Goal: Task Accomplishment & Management: Complete application form

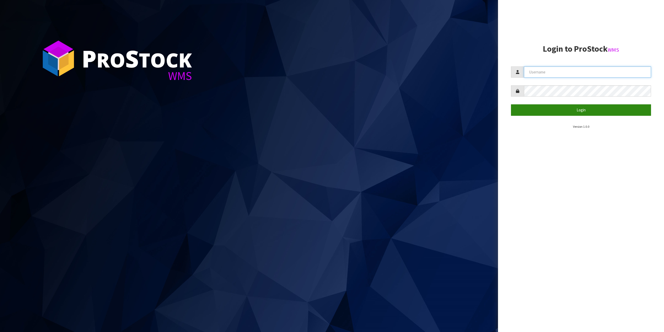
type input "[EMAIL_ADDRESS][DOMAIN_NAME]"
click at [577, 114] on button "Login" at bounding box center [581, 109] width 140 height 11
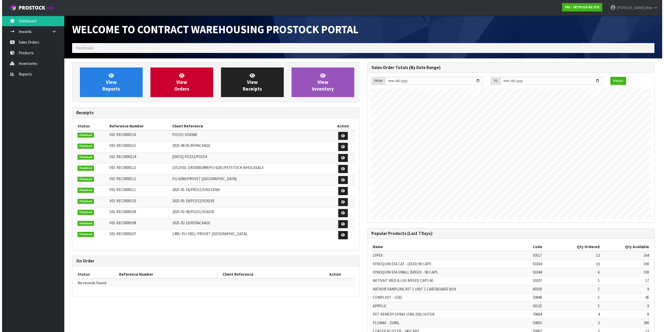
scroll to position [288, 295]
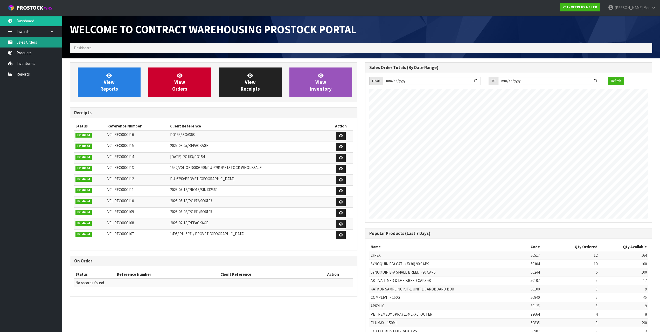
click at [19, 42] on link "Sales Orders" at bounding box center [31, 42] width 62 height 11
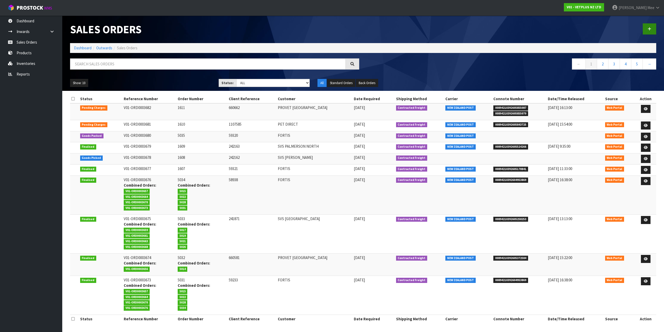
click at [649, 23] on div at bounding box center [511, 29] width 297 height 27
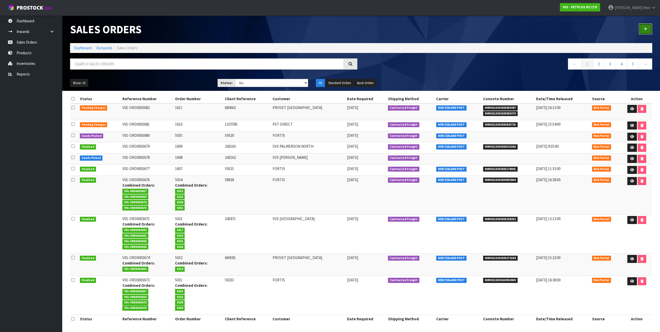
click at [648, 27] on link at bounding box center [645, 28] width 13 height 11
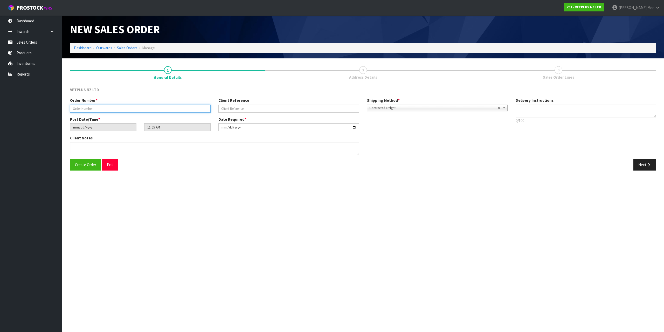
click at [120, 111] on input "text" at bounding box center [140, 108] width 141 height 8
type input "1612"
type input "125876"
click at [639, 169] on button "Next" at bounding box center [644, 164] width 23 height 11
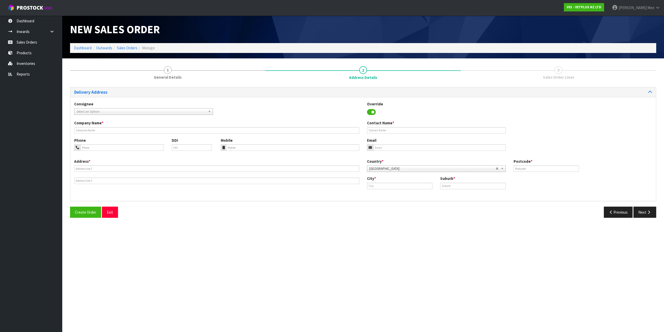
click at [91, 109] on span "Select an Option" at bounding box center [140, 111] width 129 height 6
type input "ppd"
click at [109, 127] on li "PPD LTDLH - PPD LTD" at bounding box center [143, 126] width 136 height 6
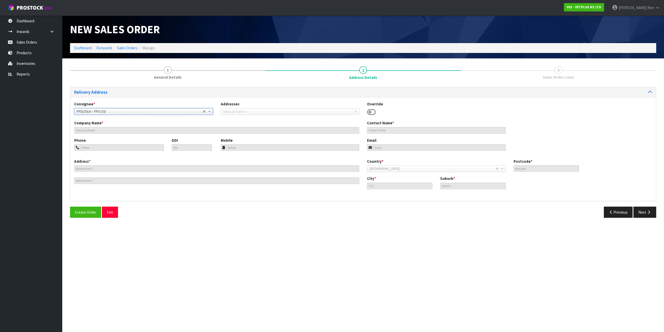
type input "PPD LTD"
type input "[STREET_ADDRESS][PERSON_NAME]"
type input "5010"
type input "LOWER HUTT"
type input "SEAVIEW"
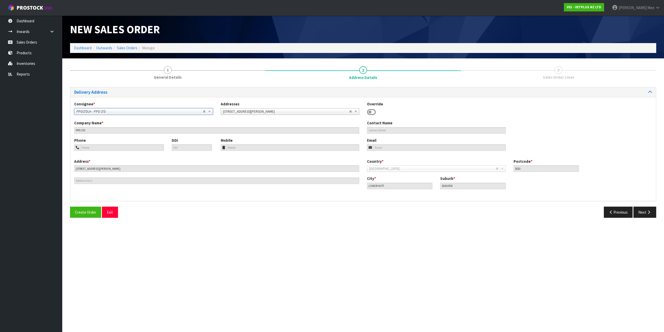
click at [131, 110] on span "PPDLTDLH - PPD LTD" at bounding box center [139, 111] width 126 height 6
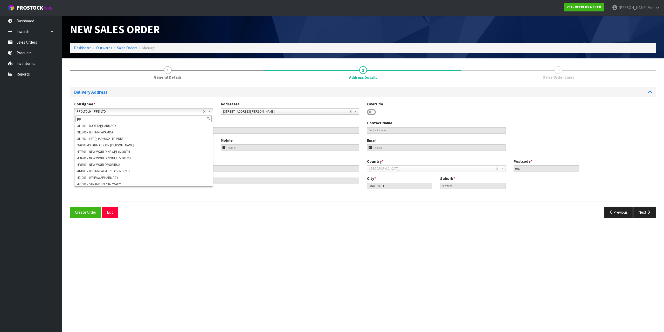
type input "ppd"
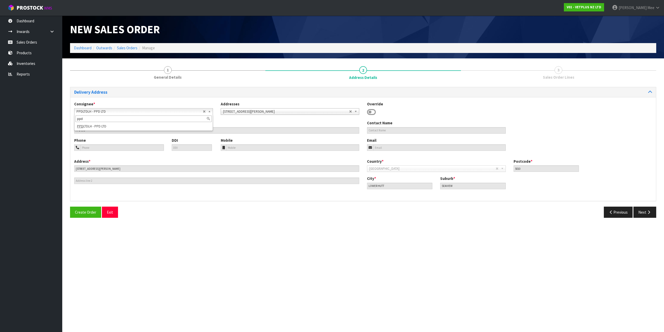
drag, startPoint x: 60, startPoint y: 117, endPoint x: 56, endPoint y: 112, distance: 6.3
click at [0, 114] on body "Toggle navigation ProStock WMS V01 - VETPLUS NZ LTD [PERSON_NAME] Logout Dashbo…" at bounding box center [332, 166] width 664 height 332
click at [138, 112] on span "Select an Option" at bounding box center [139, 111] width 126 height 6
type input "PPD [PERSON_NAME]"
click at [147, 97] on div "Consignee * 000001.BAY MECHANICS - BAY MECHANICS 000001A - BRAKE & TRANSMISSION…" at bounding box center [362, 149] width 585 height 104
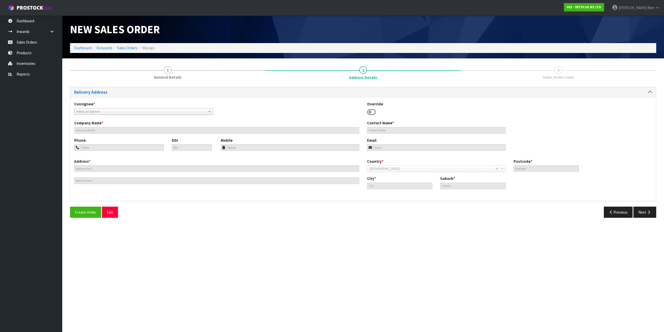
click at [374, 111] on icon at bounding box center [371, 112] width 9 height 8
click at [374, 113] on icon at bounding box center [371, 112] width 9 height 8
click at [194, 127] on input "text" at bounding box center [216, 130] width 285 height 6
click at [374, 112] on icon at bounding box center [371, 112] width 9 height 8
click at [194, 113] on span "Select an Option" at bounding box center [139, 111] width 126 height 6
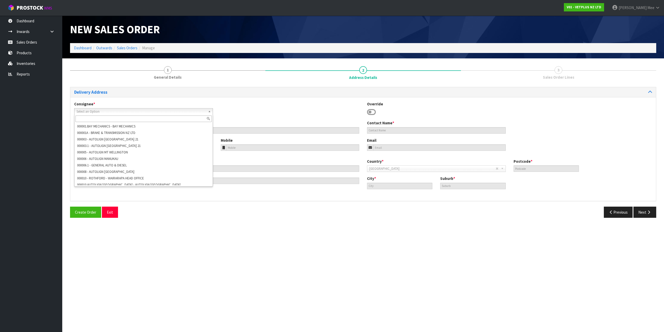
click at [437, 123] on div "Contact Name *" at bounding box center [436, 126] width 146 height 13
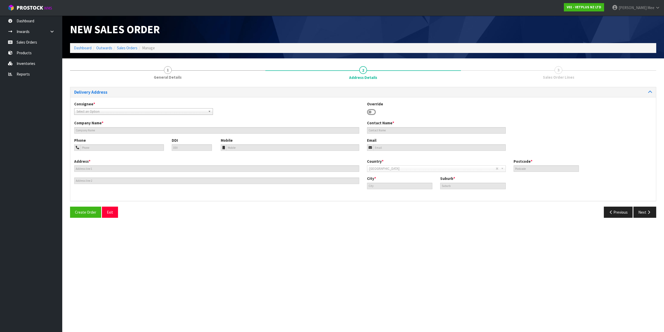
click at [375, 113] on icon at bounding box center [371, 112] width 9 height 8
click at [90, 166] on input "text" at bounding box center [216, 168] width 285 height 6
click at [91, 168] on input "text" at bounding box center [216, 168] width 285 height 6
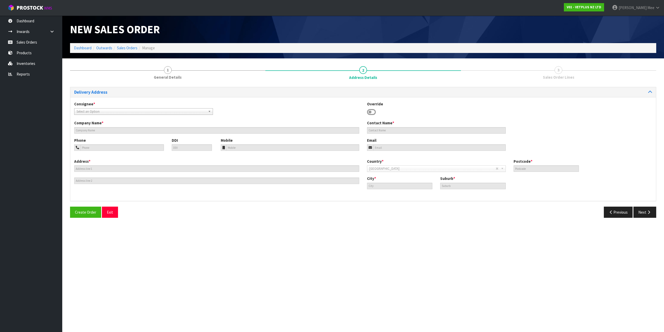
click at [376, 113] on div "Override" at bounding box center [436, 108] width 146 height 15
click at [374, 113] on icon at bounding box center [371, 112] width 9 height 8
click at [114, 110] on span "Select an Option" at bounding box center [139, 111] width 126 height 6
type input "pp"
click at [111, 125] on li "PP DLTDLH - PPD LTD" at bounding box center [143, 126] width 136 height 6
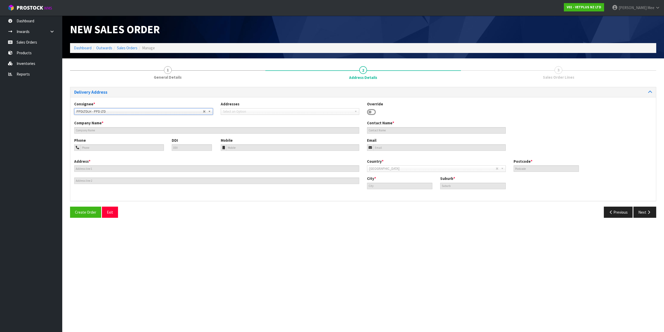
type input "PPD LTD"
type input "[STREET_ADDRESS][PERSON_NAME]"
type input "5010"
type input "LOWER HUTT"
type input "SEAVIEW"
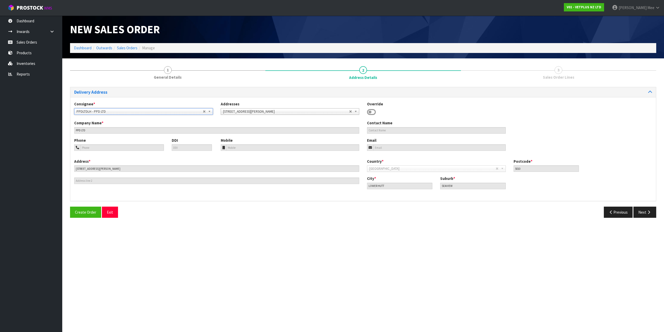
click at [372, 112] on icon at bounding box center [371, 112] width 9 height 8
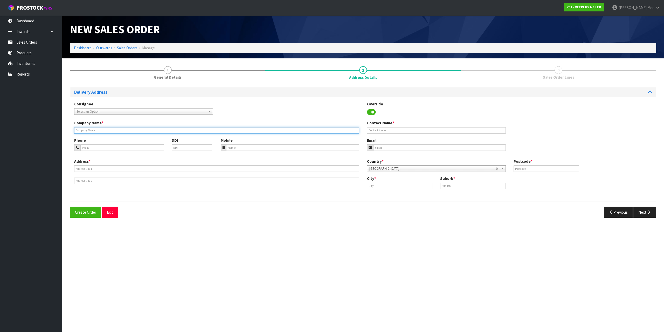
click at [91, 128] on input "text" at bounding box center [216, 130] width 285 height 6
type input "PPD [PERSON_NAME]"
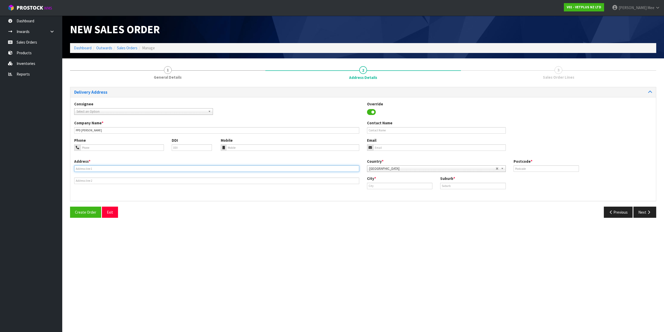
click at [145, 169] on input "text" at bounding box center [216, 168] width 285 height 6
type input "[STREET_ADDRESS]"
drag, startPoint x: 530, startPoint y: 168, endPoint x: 562, endPoint y: 171, distance: 32.0
click at [530, 168] on input "text" at bounding box center [545, 168] width 65 height 6
type input "3210"
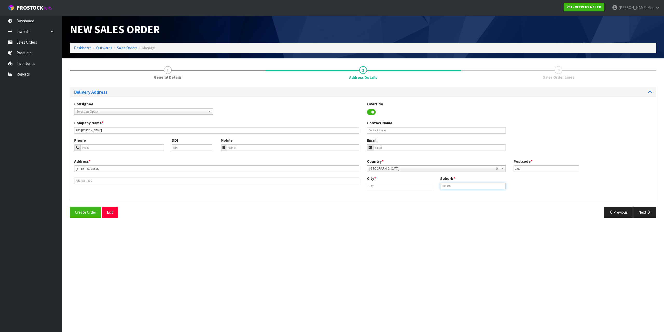
click at [461, 186] on input "text" at bounding box center [472, 186] width 65 height 6
type input "PUKETE"
click at [371, 184] on input "text" at bounding box center [399, 186] width 65 height 6
click at [397, 197] on link "[PERSON_NAME]" at bounding box center [387, 194] width 41 height 7
type input "[PERSON_NAME]"
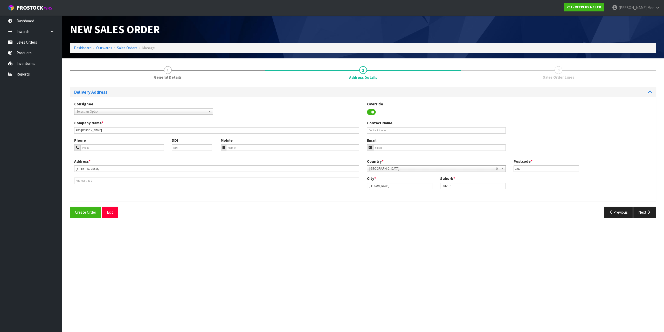
click at [644, 218] on div "Create Order Exit Previous Next" at bounding box center [363, 213] width 594 height 15
click at [643, 214] on button "Next" at bounding box center [644, 211] width 23 height 11
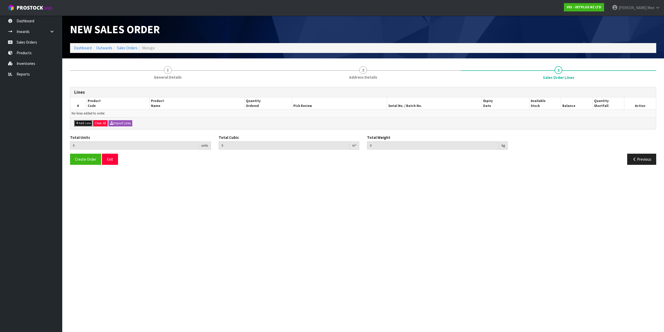
click at [86, 124] on button "Add Line" at bounding box center [83, 123] width 18 height 6
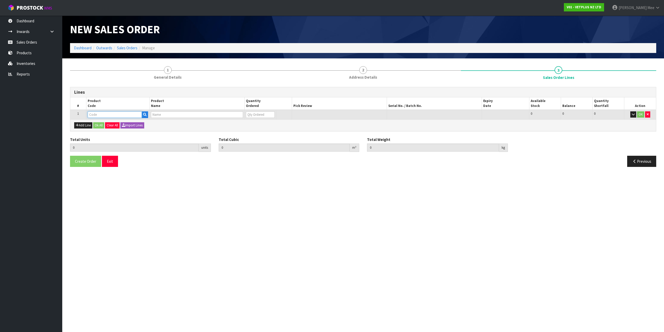
click at [97, 111] on input "text" at bounding box center [115, 114] width 54 height 6
type input "79583"
type input "0.000000"
type input "0.000"
type input "PET REMEDY SPRAY 200ML (X6) OUTER"
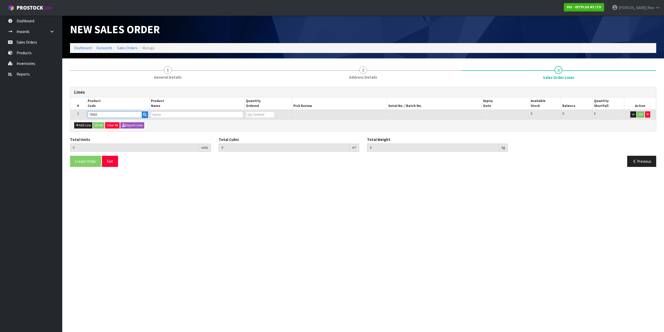
type input "0"
type input "79583"
type input "1"
type input "0.00352"
type input "1.65"
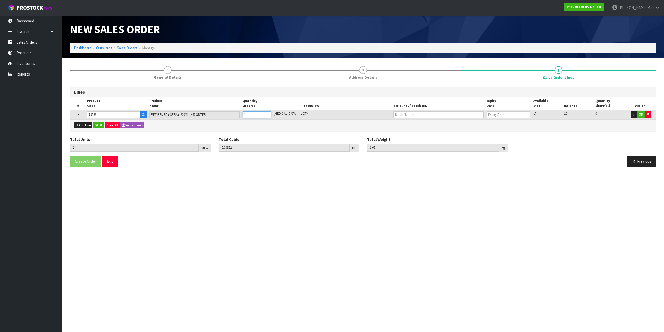
type input "1"
click at [270, 114] on input "1" at bounding box center [256, 114] width 28 height 6
type input "2"
type input "0.00704"
type input "3.3"
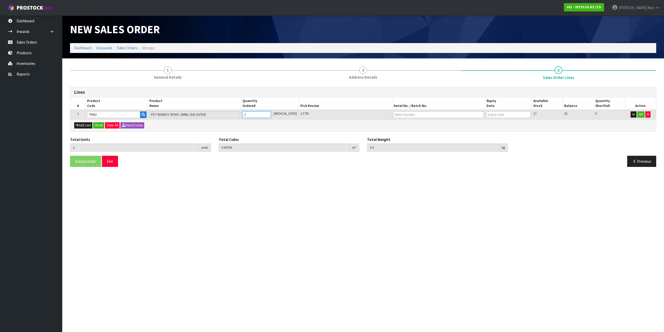
type input "2"
click at [271, 113] on input "2" at bounding box center [256, 114] width 28 height 6
type input "3"
type input "0.01056"
type input "4.95"
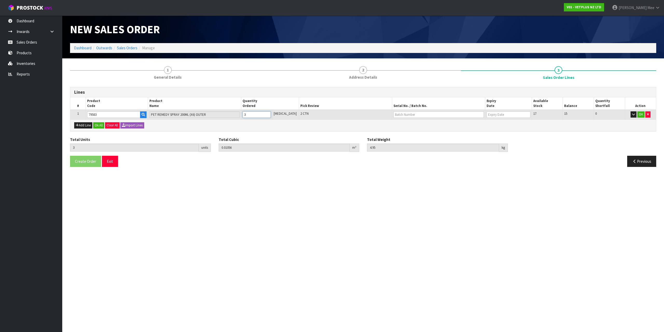
type input "3"
click at [271, 113] on input "3" at bounding box center [256, 114] width 28 height 6
type input "4"
type input "0.01408"
type input "6.6"
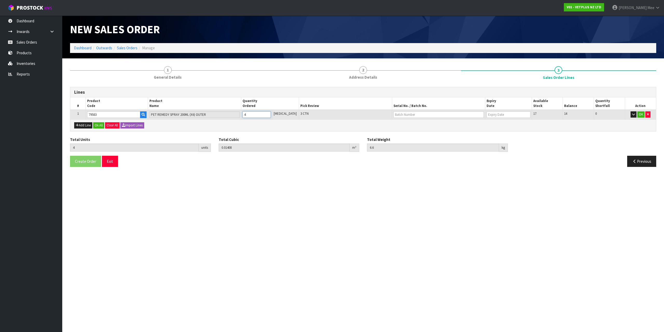
type input "4"
click at [271, 113] on input "4" at bounding box center [256, 114] width 28 height 6
type input "3"
type input "0.01056"
type input "4.95"
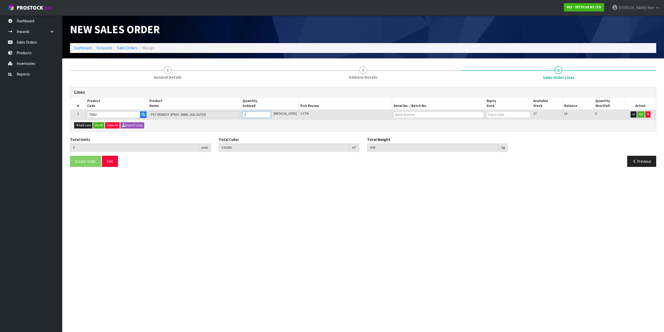
type input "3"
click at [271, 116] on input "3" at bounding box center [256, 114] width 28 height 6
click at [82, 125] on button "Add Line" at bounding box center [83, 125] width 18 height 6
type input "0"
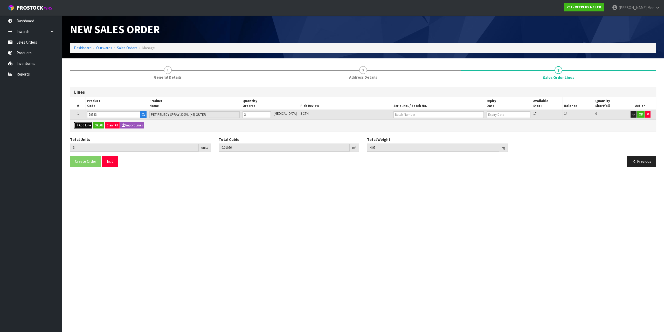
type input "0"
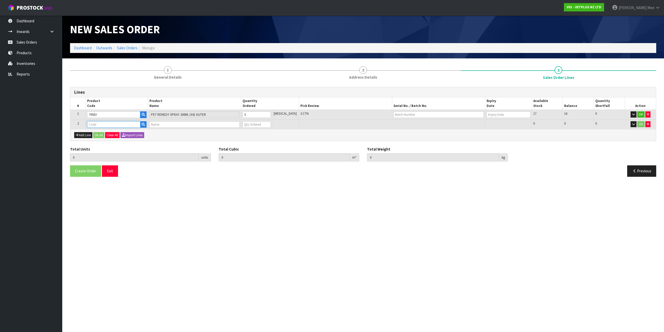
click at [94, 123] on input "text" at bounding box center [113, 124] width 53 height 6
type input "79946"
type input "3"
type input "0.01056"
type input "4.95"
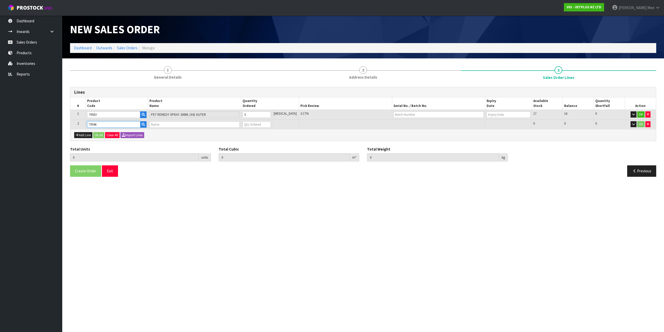
type input "PET REMEDY TRAVEL KIT (X6) OUTER"
type input "0"
type input "79946"
type input "4"
type input "0.014592"
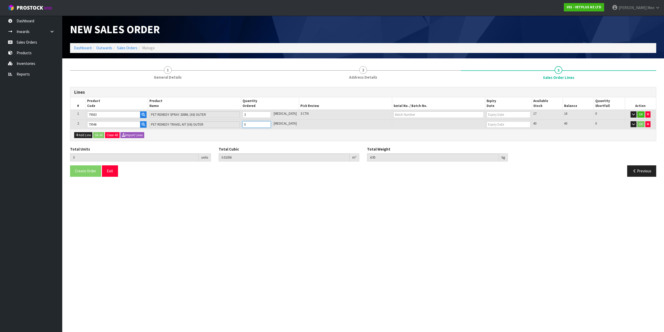
type input "5.95"
type input "1"
click at [271, 122] on input "1" at bounding box center [256, 124] width 28 height 6
type input "5"
type input "0.018624"
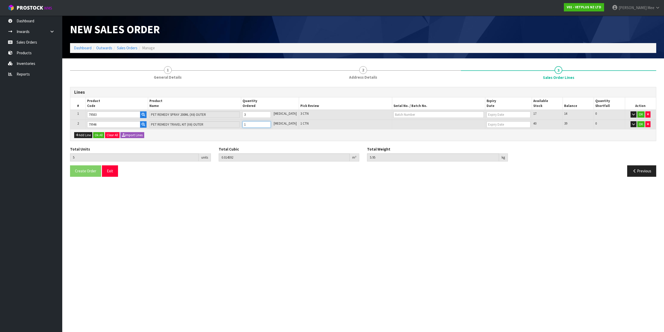
type input "6.95"
type input "2"
click at [271, 122] on input "2" at bounding box center [256, 124] width 28 height 6
type input "6"
type input "0.022656"
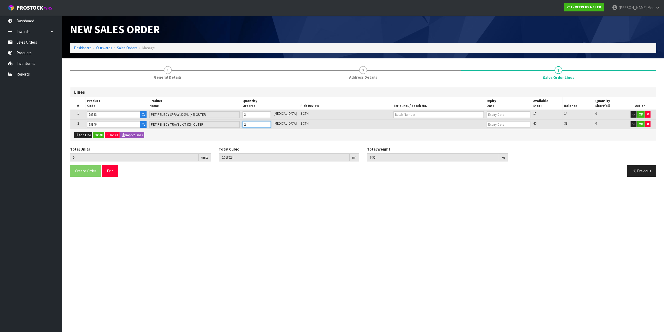
type input "7.95"
type input "3"
click at [271, 122] on input "3" at bounding box center [256, 124] width 28 height 6
type input "7"
type input "0.026688"
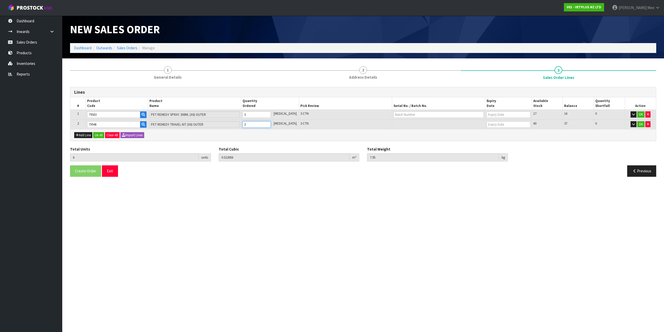
type input "8.95"
type input "4"
click at [271, 122] on input "4" at bounding box center [256, 124] width 28 height 6
type input "8"
type input "0.03072"
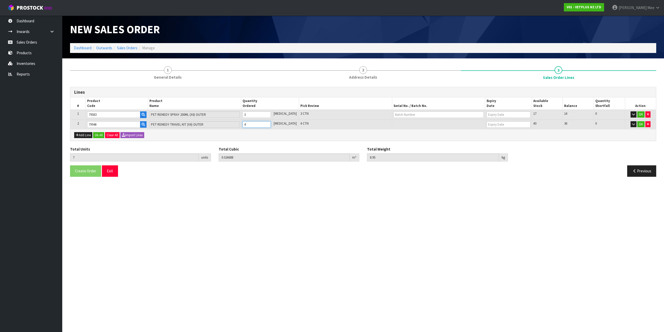
type input "9.95"
type input "5"
click at [271, 122] on input "5" at bounding box center [256, 124] width 28 height 6
type input "9"
type input "0.034752"
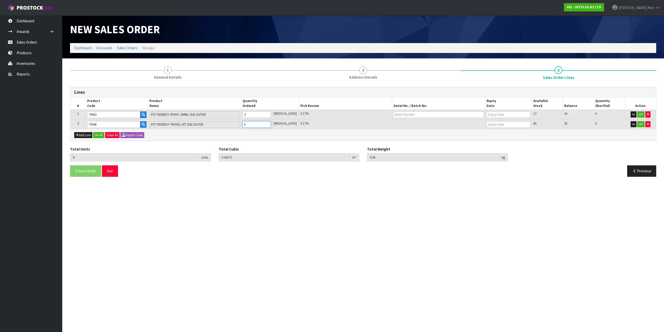
type input "10.95"
type input "6"
click at [271, 122] on input "6" at bounding box center [256, 124] width 28 height 6
click at [86, 133] on button "Add Line" at bounding box center [83, 135] width 18 height 6
type input "0"
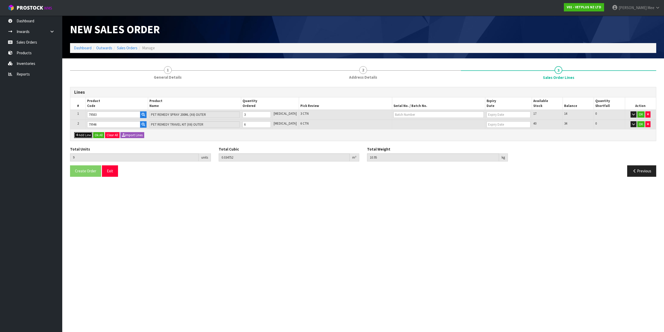
type input "0"
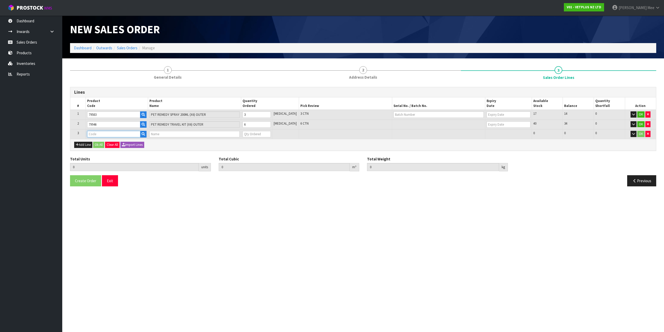
click at [94, 131] on input "text" at bounding box center [113, 134] width 53 height 6
type input "79881"
type input "9"
type input "0.034752"
type input "10.95"
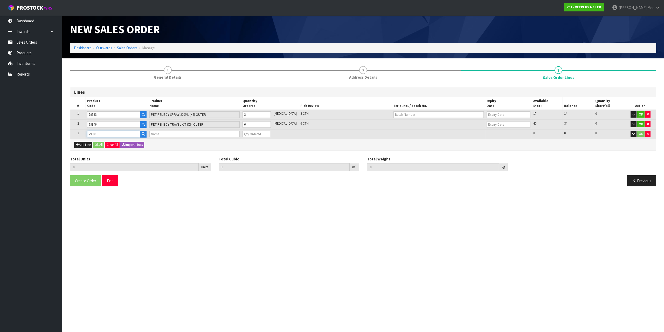
type input "PET REMEDY WIPES 12PK (X6) OUTER"
type input "0"
type input "79881"
type input "10"
type input "0.038784"
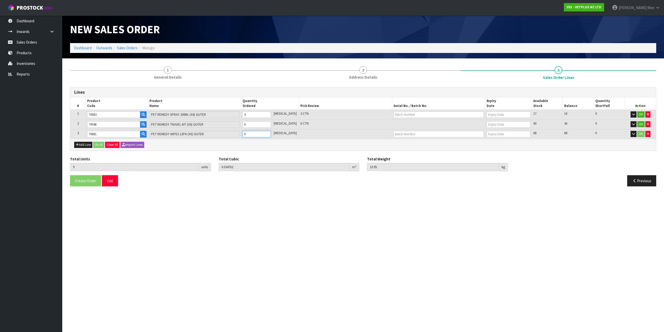
type input "11.5"
type input "1"
click at [271, 132] on input "1" at bounding box center [256, 134] width 28 height 6
type input "11"
type input "0.042816"
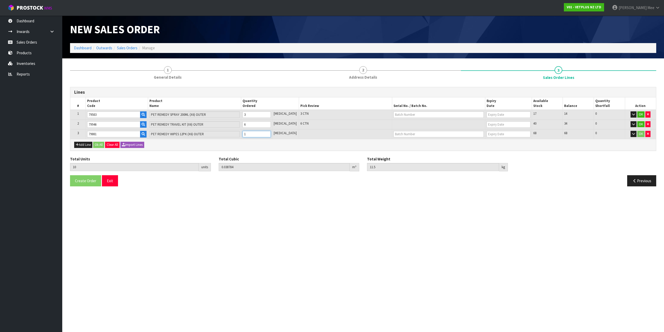
type input "12.05"
type input "2"
click at [271, 132] on input "2" at bounding box center [256, 134] width 28 height 6
type input "12"
type input "0.046848"
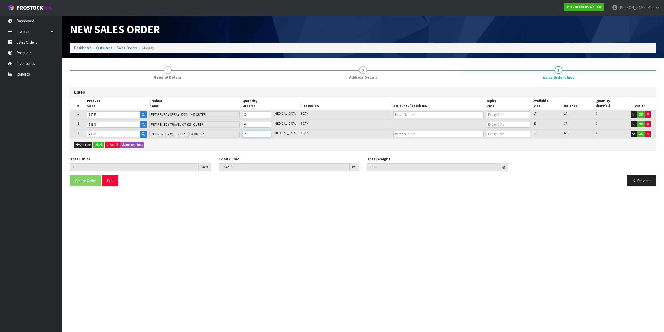
type input "12.6"
type input "3"
click at [271, 132] on input "3" at bounding box center [256, 134] width 28 height 6
type input "13"
type input "0.05088"
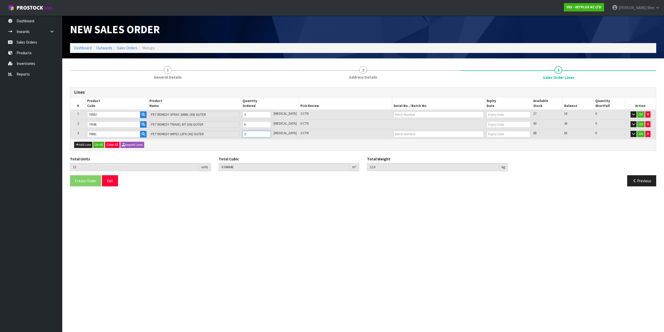
type input "13.15"
type input "4"
click at [271, 132] on input "4" at bounding box center [256, 134] width 28 height 6
type input "14"
type input "0.054912"
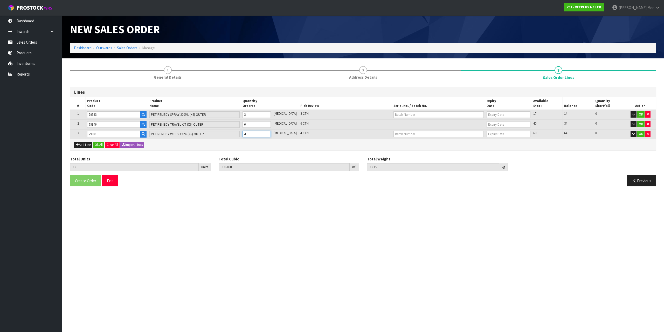
type input "13.7"
type input "5"
click at [271, 132] on input "5" at bounding box center [256, 134] width 28 height 6
click at [83, 144] on button "Add Line" at bounding box center [83, 145] width 18 height 6
type input "0"
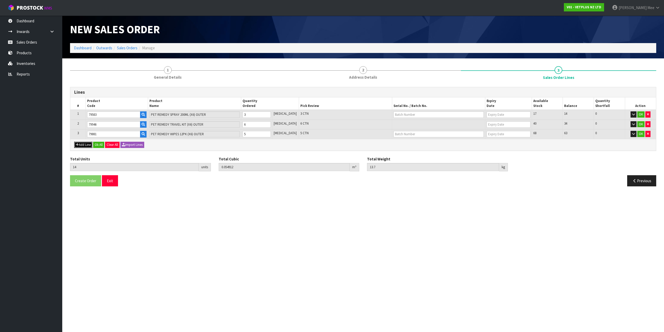
type input "0"
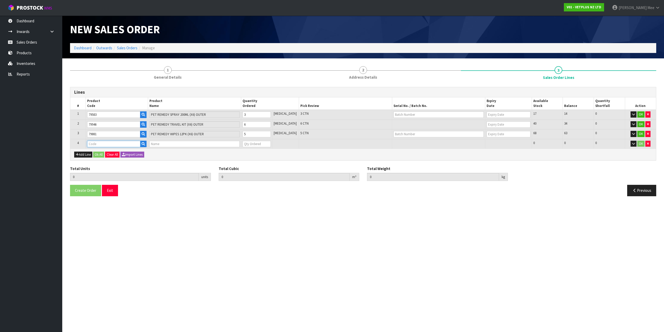
click at [94, 143] on input "text" at bounding box center [113, 144] width 53 height 6
type input "79493"
type input "14"
type input "0.054912"
type input "13.7"
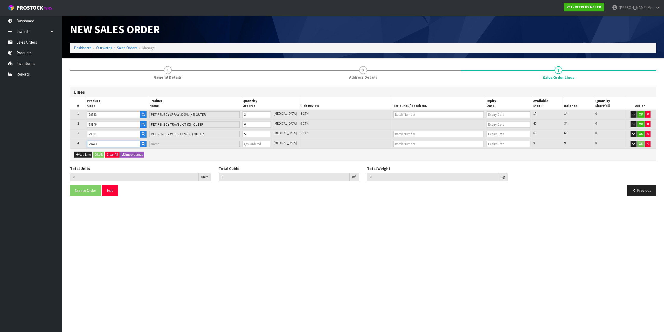
type input "PET REMEDY DIFFUSER REFILL 2 X 40ML (X6) OUTER"
type input "0"
type input "79493"
type input "15"
type input "0.059462"
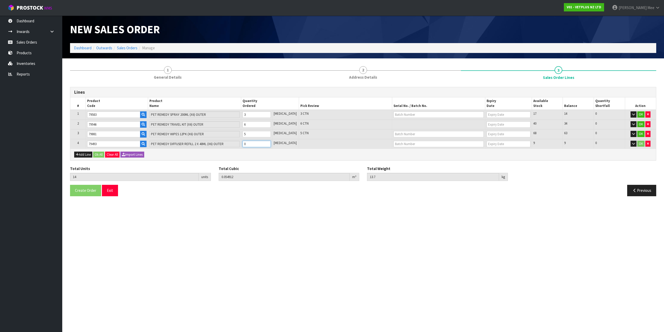
type input "14.68"
type input "1"
click at [270, 143] on input "1" at bounding box center [256, 144] width 28 height 6
type input "16"
type input "0.064012"
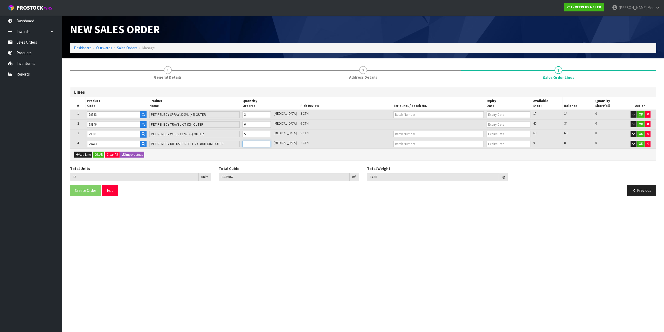
type input "15.66"
type input "2"
click at [270, 143] on input "2" at bounding box center [256, 144] width 28 height 6
click at [99, 154] on button "Ok All" at bounding box center [98, 154] width 11 height 6
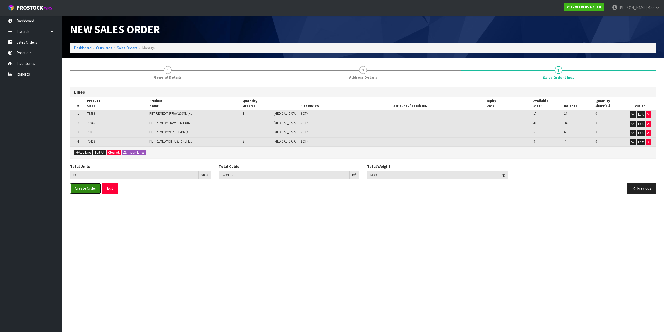
click at [78, 191] on button "Create Order" at bounding box center [85, 188] width 31 height 11
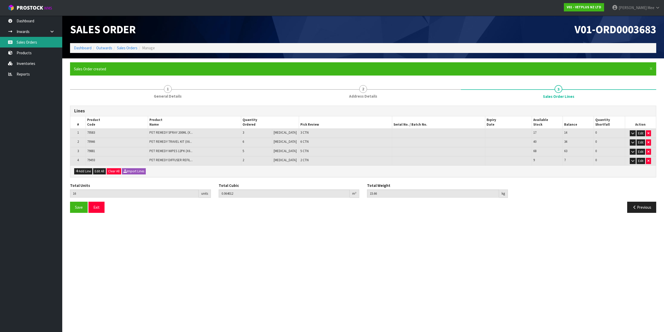
click at [17, 43] on link "Sales Orders" at bounding box center [31, 42] width 62 height 11
